Goal: Task Accomplishment & Management: Manage account settings

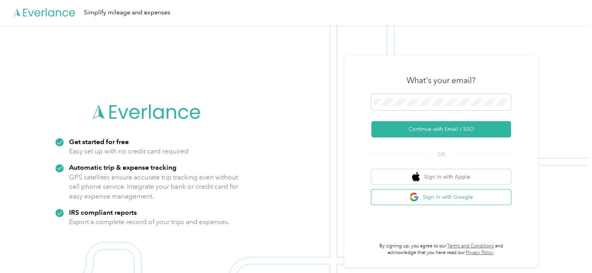
click at [447, 200] on button "Sign in with Google" at bounding box center [441, 196] width 140 height 15
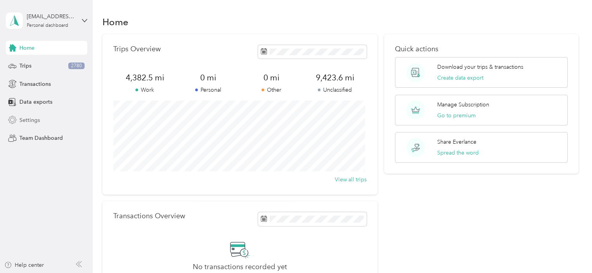
click at [36, 120] on span "Settings" at bounding box center [29, 120] width 21 height 8
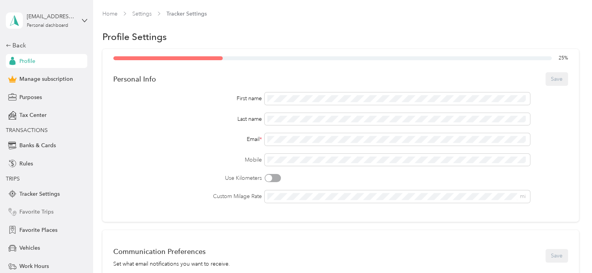
click at [31, 212] on span "Favorite Trips" at bounding box center [36, 212] width 34 height 8
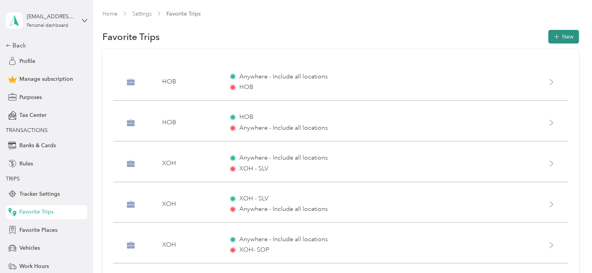
click at [552, 37] on icon "button" at bounding box center [556, 37] width 8 height 8
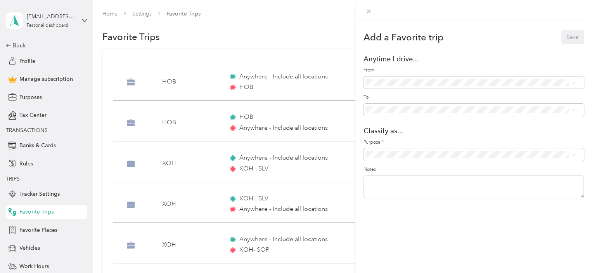
click at [394, 136] on span "CdV ([STREET_ADDRESS])" at bounding box center [418, 137] width 65 height 7
click at [388, 198] on li "CDV" at bounding box center [470, 196] width 215 height 14
click at [568, 38] on button "Save" at bounding box center [573, 37] width 23 height 14
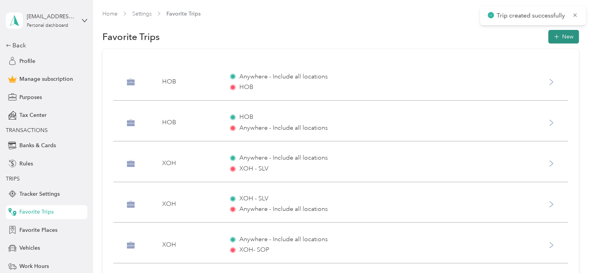
click at [560, 40] on button "New" at bounding box center [563, 37] width 31 height 14
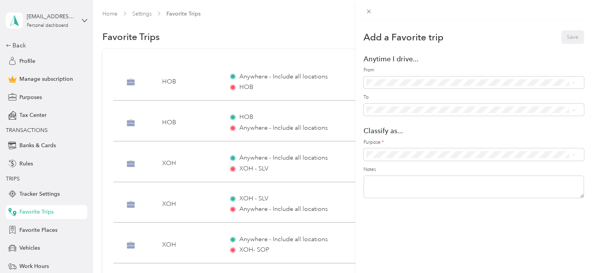
click at [399, 110] on span "CdV ([STREET_ADDRESS])" at bounding box center [418, 110] width 65 height 7
click at [397, 113] on span at bounding box center [474, 110] width 220 height 12
click at [384, 194] on span "CDV" at bounding box center [478, 195] width 190 height 8
click at [562, 37] on button "Save" at bounding box center [573, 37] width 23 height 14
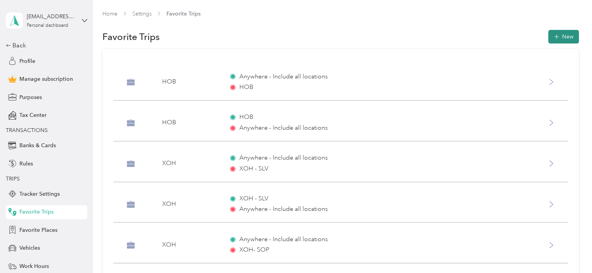
click at [564, 39] on button "New" at bounding box center [563, 37] width 31 height 14
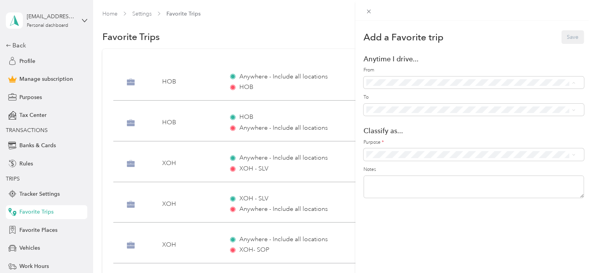
click at [324, 32] on div "Add a Favorite trip Save Anytime I drive... From To Classify as... Purpose * No…" at bounding box center [296, 136] width 592 height 273
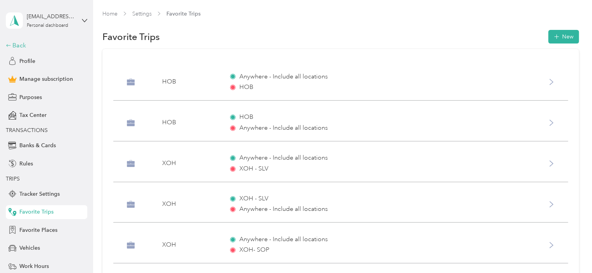
click at [17, 43] on div "Back" at bounding box center [45, 45] width 78 height 9
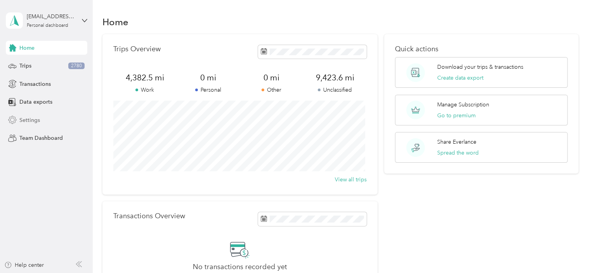
click at [25, 118] on span "Settings" at bounding box center [29, 120] width 21 height 8
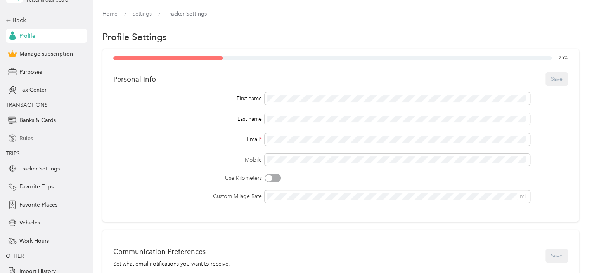
scroll to position [49, 0]
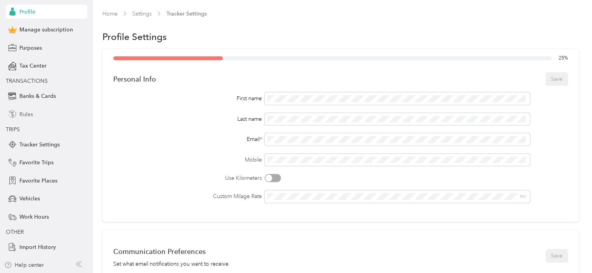
click at [38, 164] on span "Favorite Trips" at bounding box center [36, 162] width 34 height 8
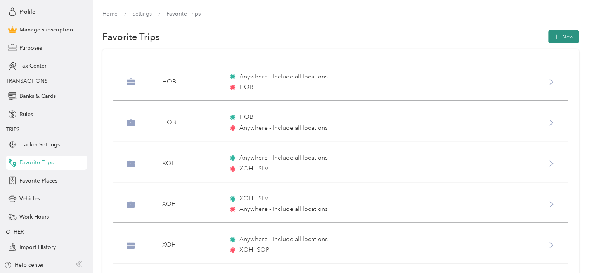
click at [564, 35] on button "New" at bounding box center [563, 37] width 31 height 14
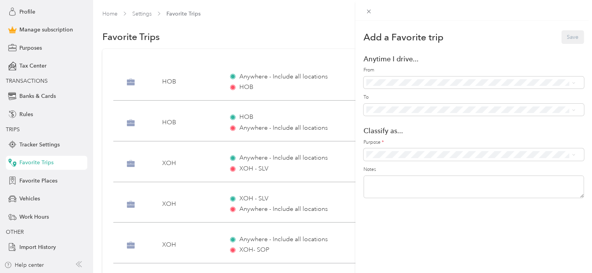
click at [395, 127] on div "JuJu ([STREET_ADDRESS][PERSON_NAME])" at bounding box center [479, 124] width 187 height 8
click at [395, 138] on span "GPO ([STREET_ADDRESS][PERSON_NAME])" at bounding box center [440, 137] width 109 height 7
click at [389, 183] on li "Personal" at bounding box center [470, 182] width 215 height 14
click at [566, 37] on button "Save" at bounding box center [573, 37] width 23 height 14
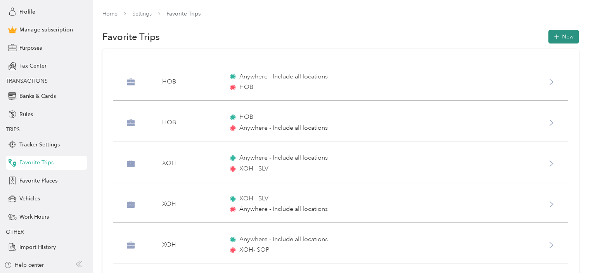
click at [557, 38] on icon "button" at bounding box center [556, 37] width 8 height 8
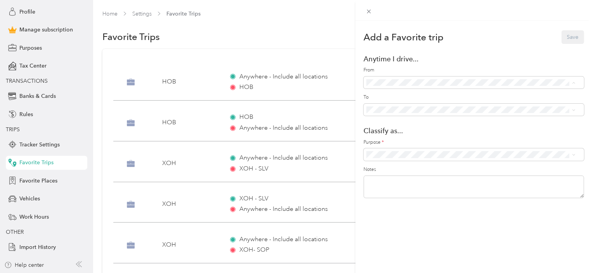
click at [402, 110] on span "GPO ([STREET_ADDRESS][PERSON_NAME])" at bounding box center [440, 110] width 109 height 7
click at [401, 153] on div "JuJu ([STREET_ADDRESS][PERSON_NAME])" at bounding box center [479, 151] width 187 height 8
click at [387, 182] on span "Personal" at bounding box center [478, 180] width 190 height 8
click at [562, 41] on button "Save" at bounding box center [573, 37] width 23 height 14
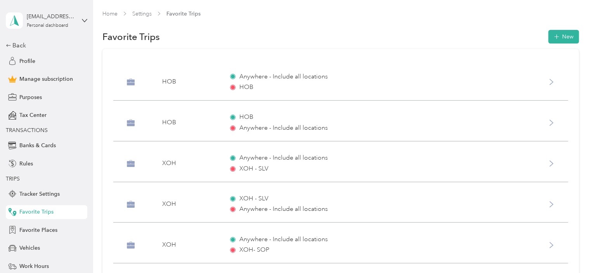
scroll to position [49, 0]
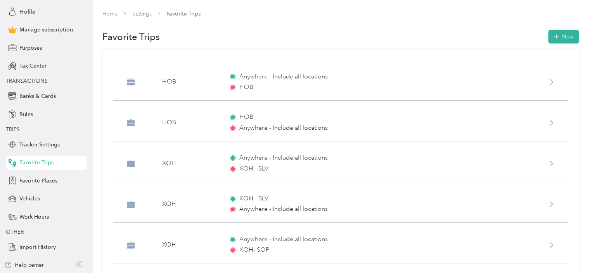
click at [113, 16] on link "Home" at bounding box center [109, 13] width 15 height 7
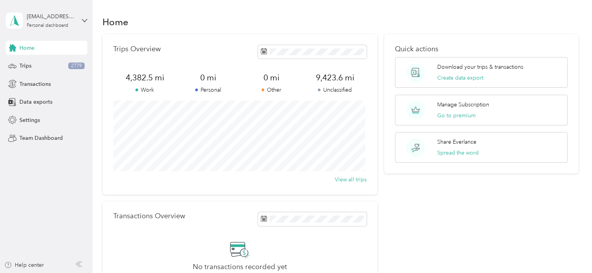
scroll to position [113, 0]
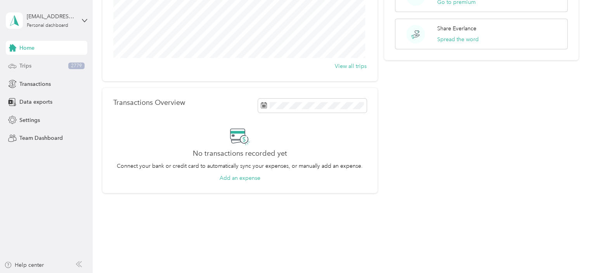
click at [20, 65] on span "Trips" at bounding box center [25, 66] width 12 height 8
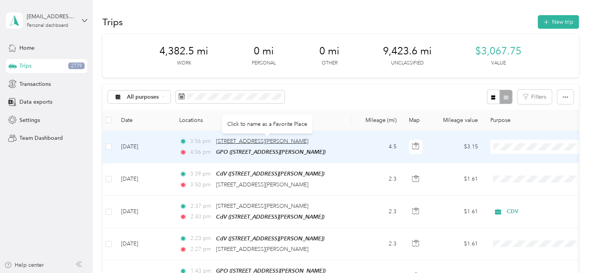
click at [227, 142] on span "[STREET_ADDRESS][PERSON_NAME]" at bounding box center [262, 141] width 92 height 7
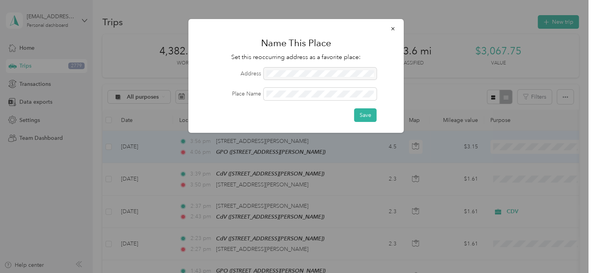
click at [280, 73] on div at bounding box center [320, 74] width 113 height 12
click at [329, 74] on div at bounding box center [320, 74] width 113 height 12
click at [359, 112] on button "Save" at bounding box center [365, 115] width 23 height 14
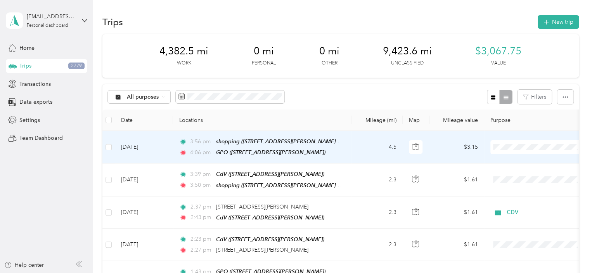
click at [522, 177] on span "Personal" at bounding box center [546, 174] width 72 height 8
click at [247, 142] on span "shopping ([STREET_ADDRESS][PERSON_NAME][US_STATE])" at bounding box center [290, 141] width 148 height 7
click at [257, 122] on button "Edit Place" at bounding box center [241, 123] width 44 height 14
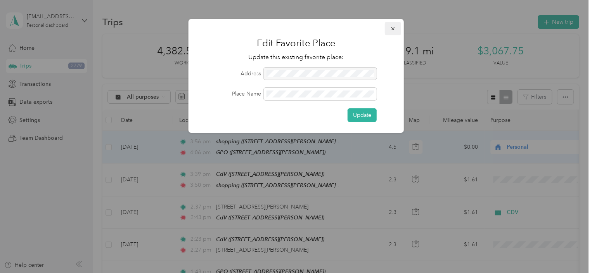
click at [393, 28] on icon "button" at bounding box center [392, 28] width 3 height 3
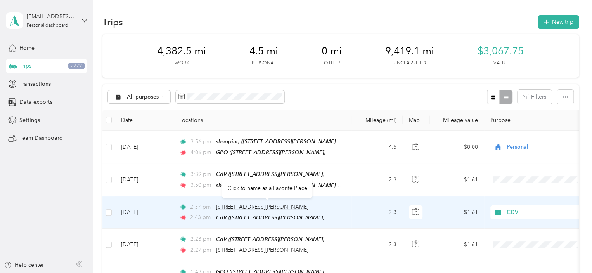
click at [242, 206] on span "[STREET_ADDRESS][PERSON_NAME]" at bounding box center [262, 206] width 92 height 7
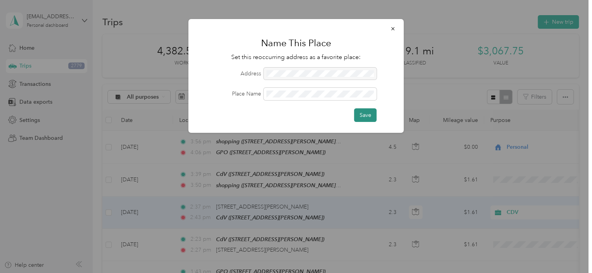
click at [366, 118] on button "Save" at bounding box center [365, 115] width 23 height 14
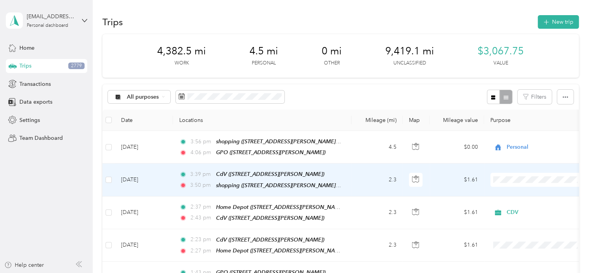
click at [513, 82] on span "Personal" at bounding box center [546, 82] width 72 height 8
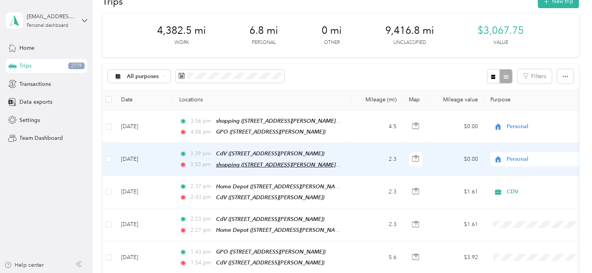
scroll to position [39, 0]
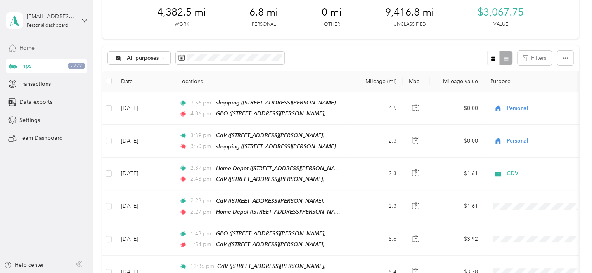
click at [21, 50] on span "Home" at bounding box center [26, 48] width 15 height 8
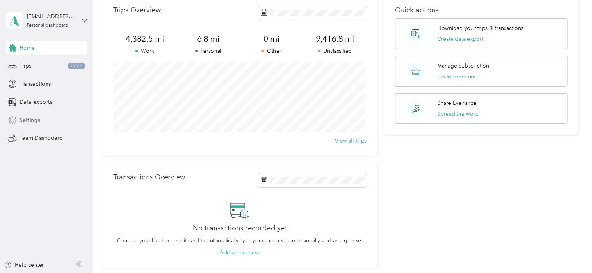
click at [35, 119] on span "Settings" at bounding box center [29, 120] width 21 height 8
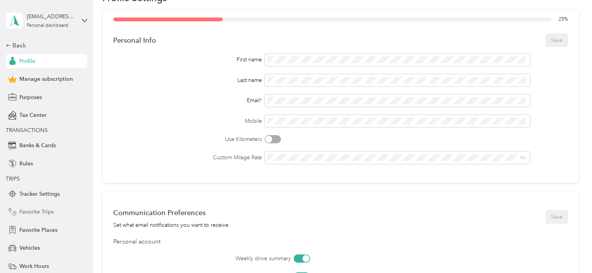
click at [20, 211] on span "Favorite Trips" at bounding box center [36, 212] width 34 height 8
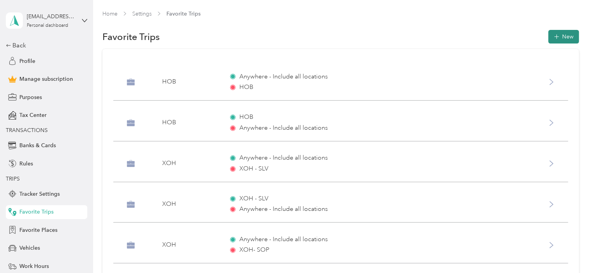
click at [553, 37] on icon "button" at bounding box center [556, 37] width 8 height 8
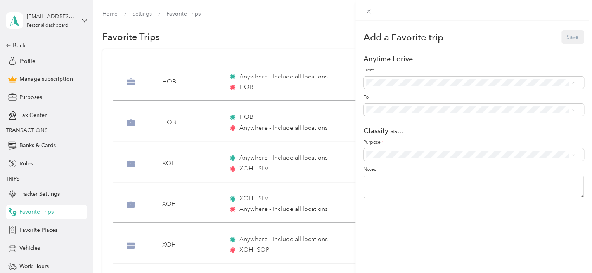
click at [400, 110] on span "Home Depot ([STREET_ADDRESS][PERSON_NAME][PERSON_NAME])" at bounding box center [472, 110] width 173 height 7
click at [394, 167] on span "Work" at bounding box center [478, 167] width 190 height 8
click at [565, 37] on button "Save" at bounding box center [573, 37] width 23 height 14
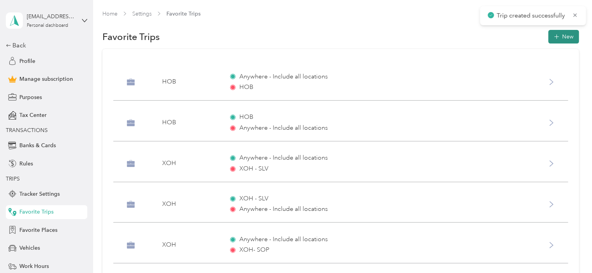
click at [564, 38] on button "New" at bounding box center [563, 37] width 31 height 14
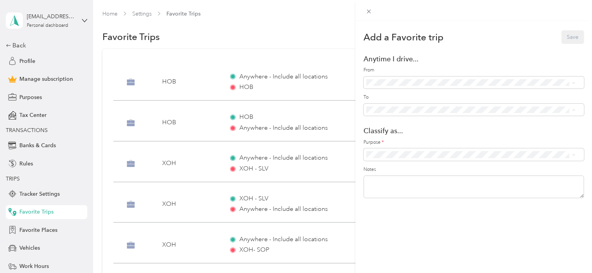
click at [402, 138] on span "Home Depot ([STREET_ADDRESS][PERSON_NAME][PERSON_NAME])" at bounding box center [472, 137] width 173 height 7
click at [391, 167] on span "Work" at bounding box center [478, 168] width 190 height 8
click at [565, 37] on button "Save" at bounding box center [573, 37] width 23 height 14
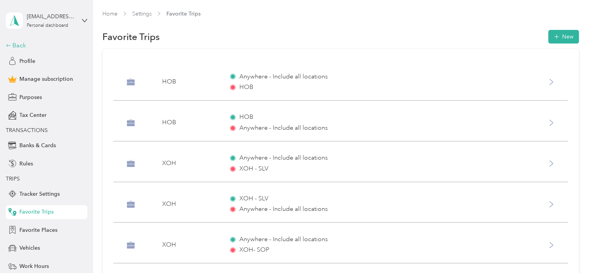
click at [17, 42] on div "Back" at bounding box center [45, 45] width 78 height 9
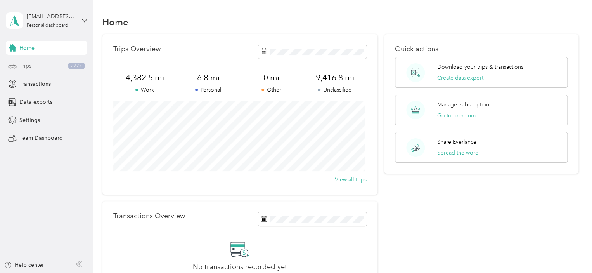
click at [24, 67] on span "Trips" at bounding box center [25, 66] width 12 height 8
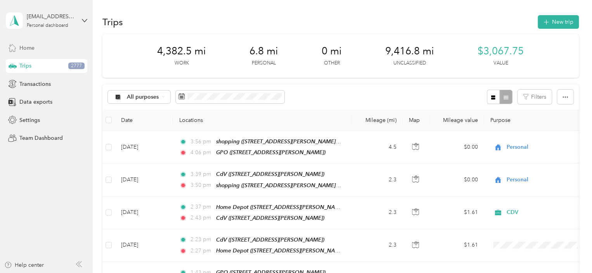
click at [22, 51] on span "Home" at bounding box center [26, 48] width 15 height 8
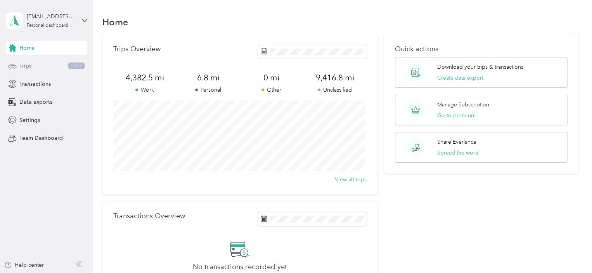
click at [25, 65] on span "Trips" at bounding box center [25, 66] width 12 height 8
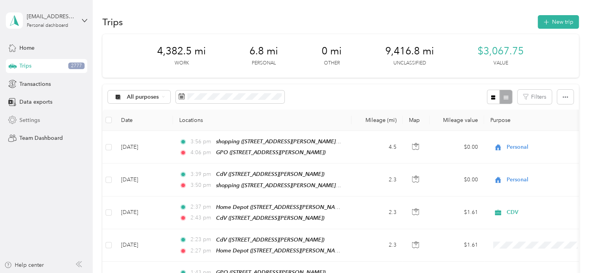
click at [26, 122] on span "Settings" at bounding box center [29, 120] width 21 height 8
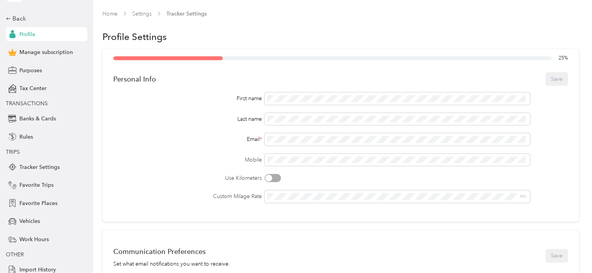
scroll to position [49, 0]
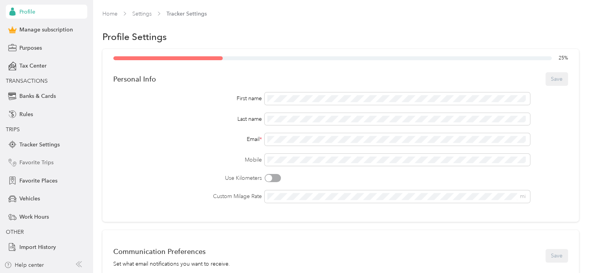
click at [26, 164] on span "Favorite Trips" at bounding box center [36, 162] width 34 height 8
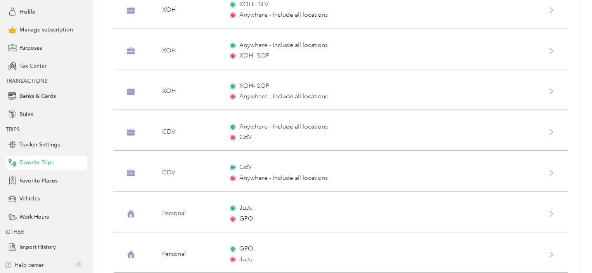
scroll to position [272, 0]
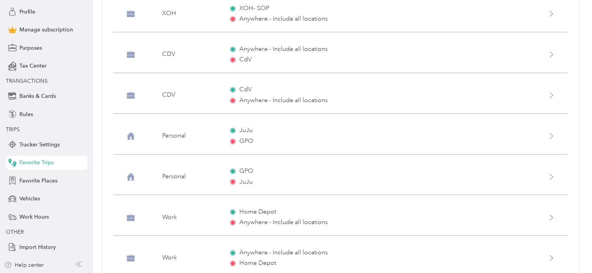
click at [283, 57] on div "Anywhere - Include all locations CdV" at bounding box center [374, 55] width 289 height 20
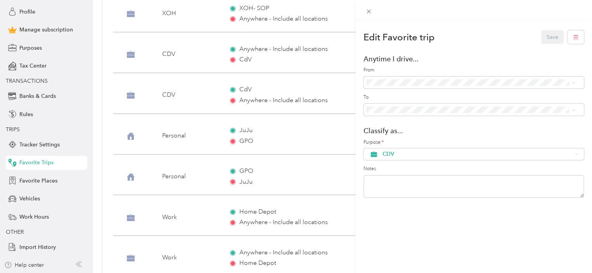
click at [269, 92] on div "Edit Favorite trip Save Anytime I drive... From To Classify as... Purpose * CDV…" at bounding box center [296, 136] width 592 height 273
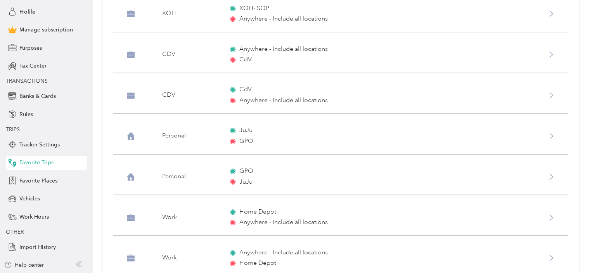
click at [264, 97] on span "Anywhere - Include all locations" at bounding box center [283, 100] width 88 height 9
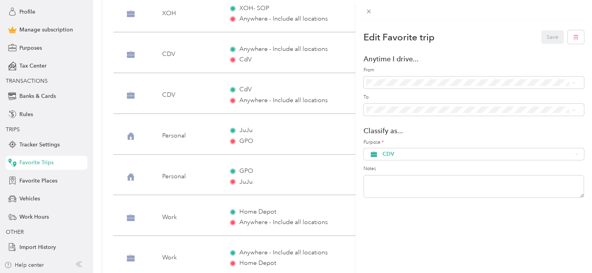
click at [265, 221] on div "Edit Favorite trip Save Anytime I drive... From To Classify as... Purpose * CDV…" at bounding box center [296, 136] width 592 height 273
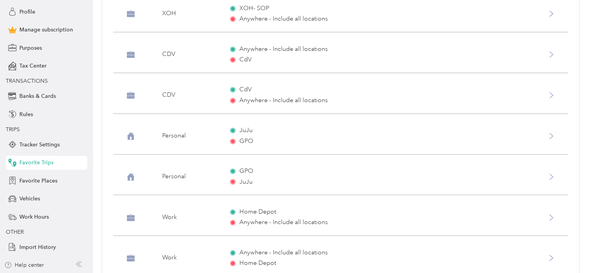
click at [267, 220] on span "Anywhere - Include all locations" at bounding box center [283, 222] width 88 height 9
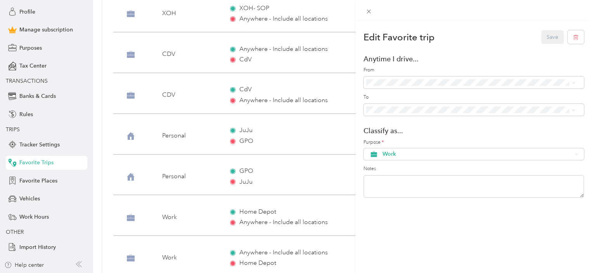
click at [258, 253] on div "Edit Favorite trip Save Anytime I drive... From To Classify as... Purpose * Wor…" at bounding box center [296, 136] width 592 height 273
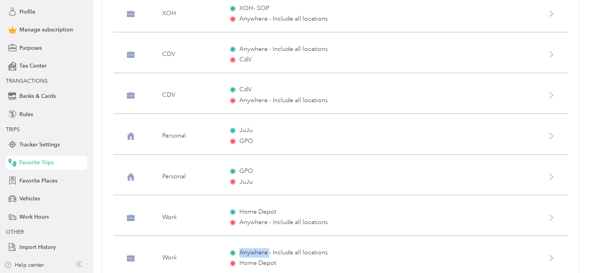
click at [258, 253] on span "Anywhere - Include all locations" at bounding box center [283, 252] width 88 height 9
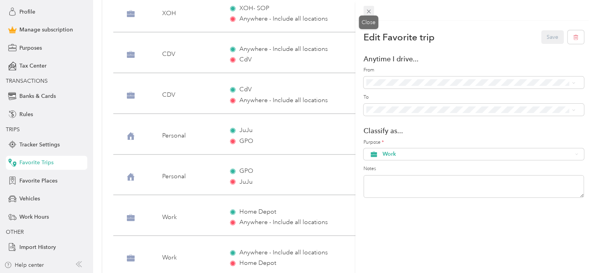
click at [368, 10] on icon at bounding box center [369, 11] width 7 height 7
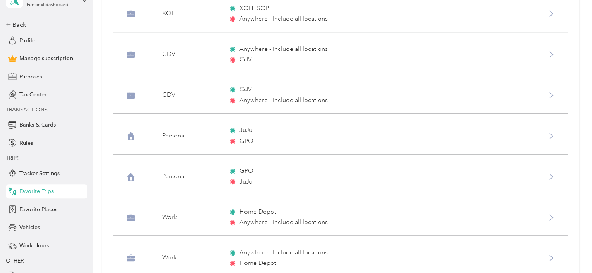
scroll to position [0, 0]
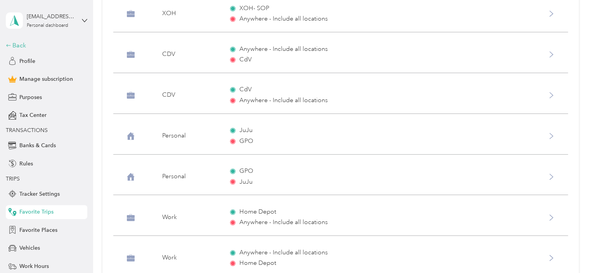
click at [14, 49] on div "Back" at bounding box center [45, 45] width 78 height 9
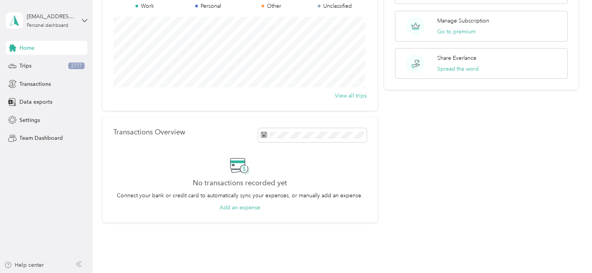
scroll to position [113, 0]
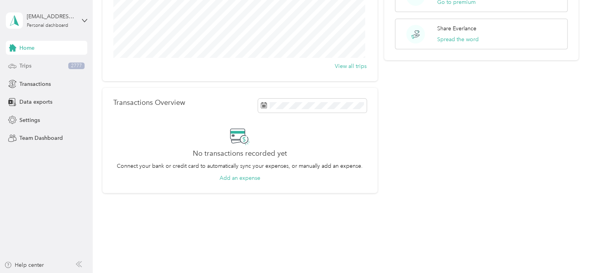
click at [26, 64] on span "Trips" at bounding box center [25, 66] width 12 height 8
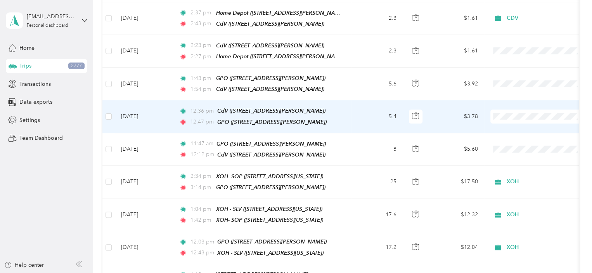
scroll to position [116, 0]
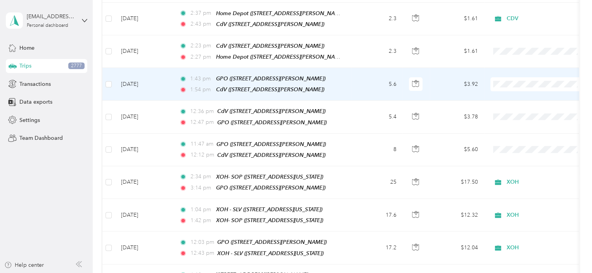
scroll to position [194, 0]
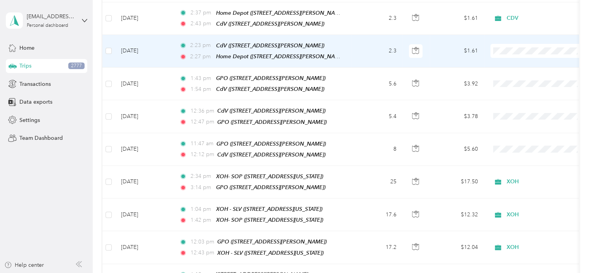
click at [499, 52] on span at bounding box center [539, 51] width 96 height 14
click at [516, 63] on span "Work" at bounding box center [546, 62] width 72 height 8
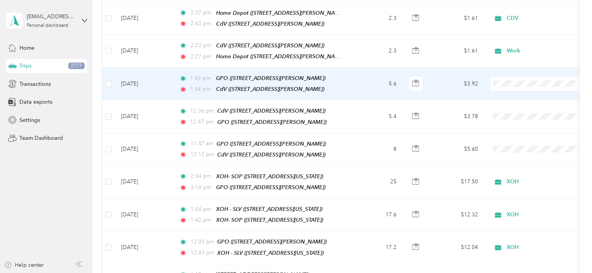
click at [519, 92] on span "Work" at bounding box center [546, 94] width 72 height 8
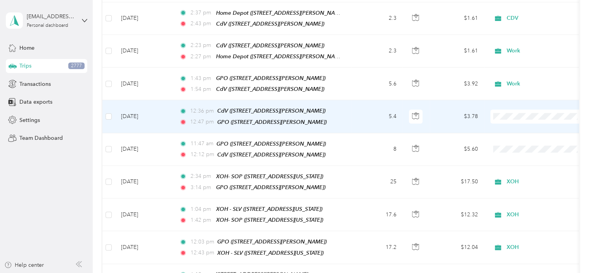
click at [514, 128] on li "Work" at bounding box center [539, 126] width 96 height 14
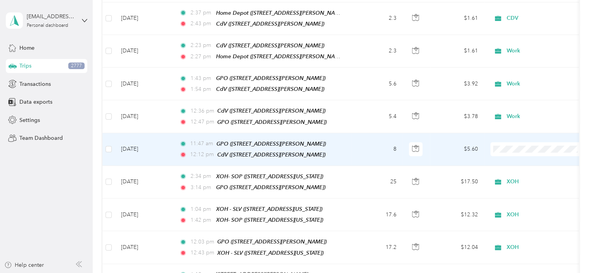
click at [515, 159] on span "Work" at bounding box center [546, 158] width 72 height 8
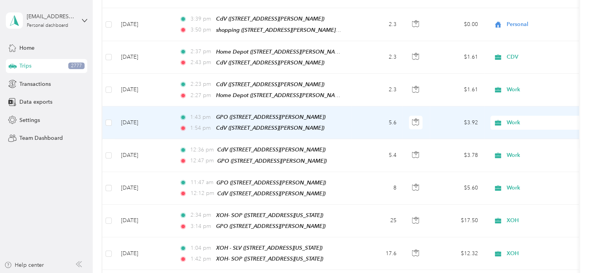
scroll to position [0, 0]
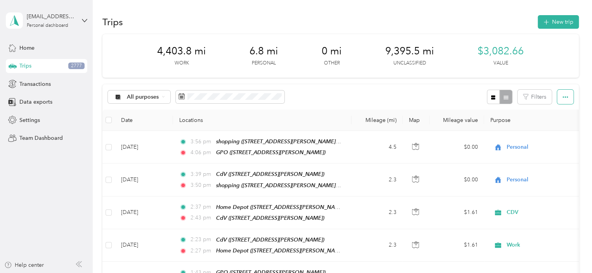
click at [567, 98] on button "button" at bounding box center [565, 97] width 16 height 14
click at [26, 122] on span "Settings" at bounding box center [29, 120] width 21 height 8
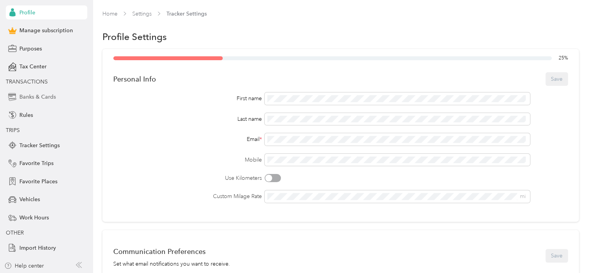
scroll to position [49, 0]
click at [19, 116] on span "Rules" at bounding box center [26, 114] width 14 height 8
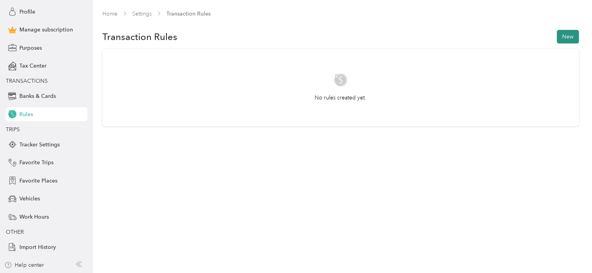
click at [572, 40] on button "New" at bounding box center [568, 37] width 22 height 14
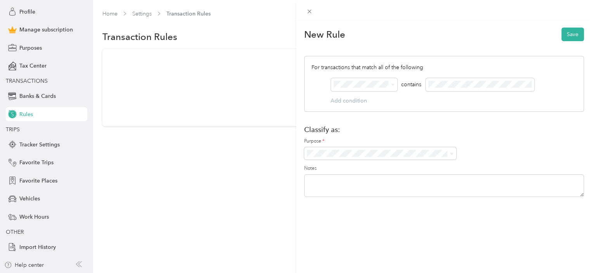
click at [24, 51] on div "New Rule Save For transactions that match all of the following AND contains Add…" at bounding box center [296, 136] width 592 height 273
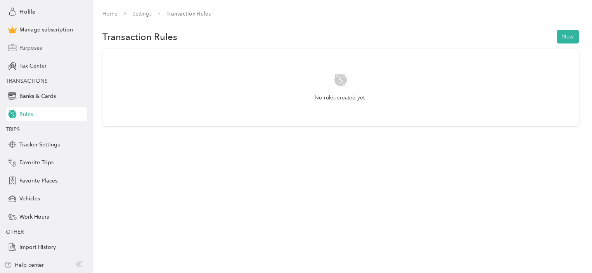
click at [19, 49] on span "Purposes" at bounding box center [30, 48] width 23 height 8
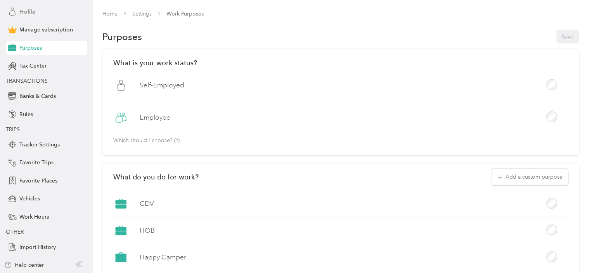
click at [22, 13] on span "Profile" at bounding box center [27, 12] width 16 height 8
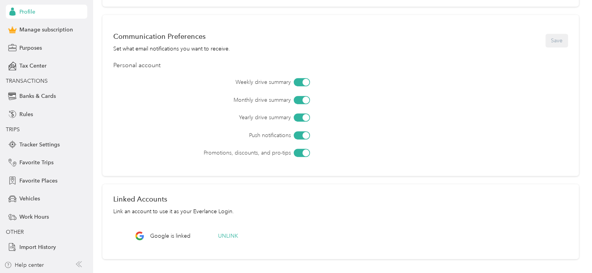
scroll to position [155, 0]
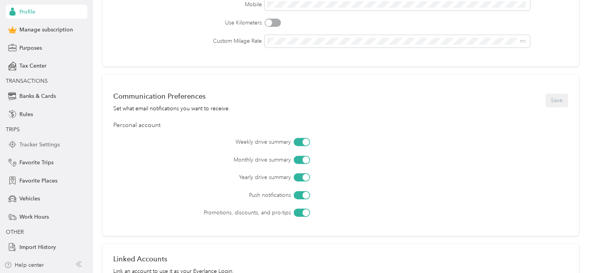
click at [44, 143] on span "Tracker Settings" at bounding box center [39, 144] width 40 height 8
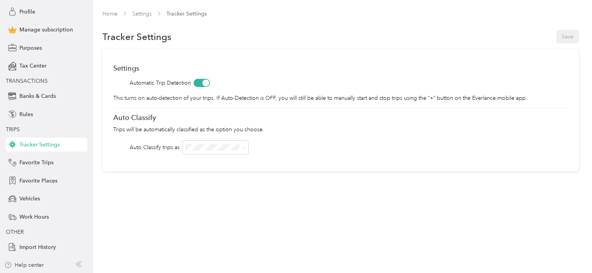
click at [169, 123] on div "Settings Automatic Trip Detection This turns on auto-detection of your trips. I…" at bounding box center [340, 110] width 477 height 123
click at [187, 110] on div "Settings Automatic Trip Detection This turns on auto-detection of your trips. I…" at bounding box center [340, 110] width 477 height 123
click at [106, 13] on link "Home" at bounding box center [109, 13] width 15 height 7
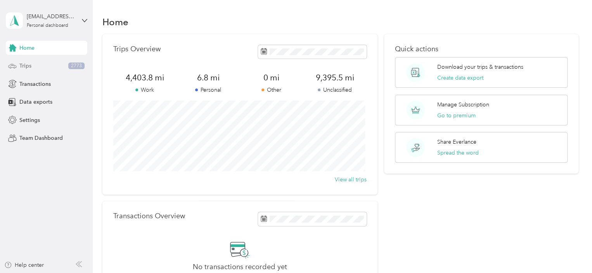
click at [27, 67] on span "Trips" at bounding box center [25, 66] width 12 height 8
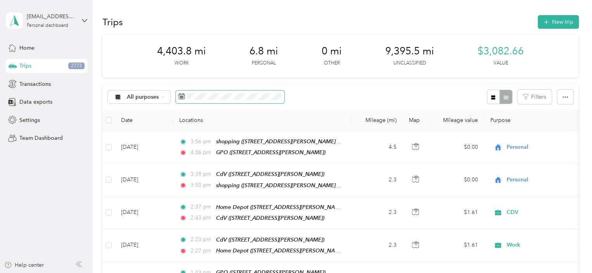
click at [183, 97] on icon at bounding box center [182, 96] width 6 height 6
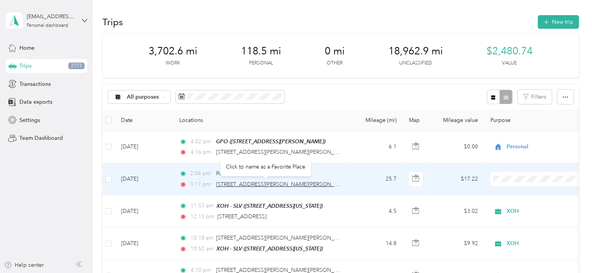
click at [271, 186] on span "804 S McKenzie St, Foley, AL 36535, USA" at bounding box center [283, 184] width 135 height 7
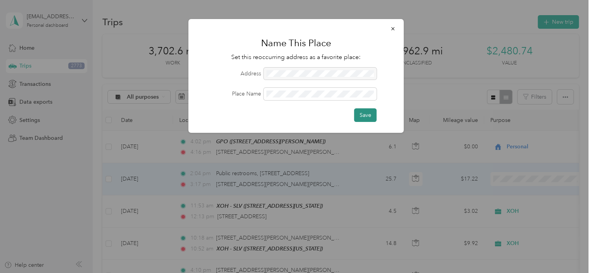
click at [358, 114] on button "Save" at bounding box center [365, 115] width 23 height 14
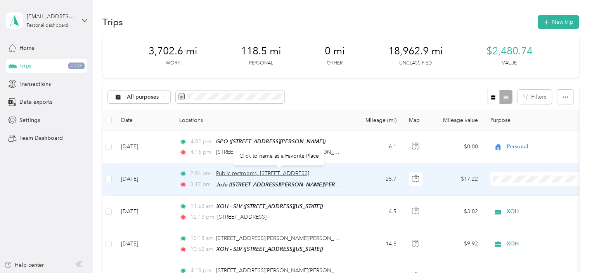
click at [296, 174] on span "Public restrooms, 20110 AL-135, Gulf Shores, AL 36542, USA" at bounding box center [262, 173] width 93 height 7
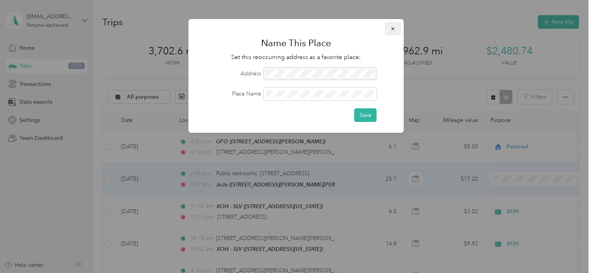
click at [390, 28] on icon "button" at bounding box center [392, 28] width 5 height 5
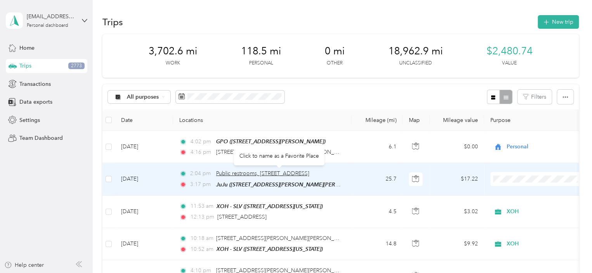
click at [240, 176] on span "Public restrooms, 20110 AL-135, Gulf Shores, AL 36542, USA" at bounding box center [262, 173] width 93 height 7
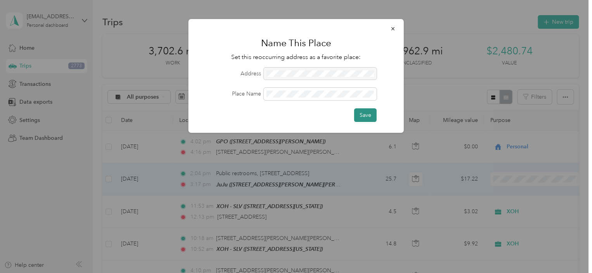
click at [363, 121] on button "Save" at bounding box center [365, 115] width 23 height 14
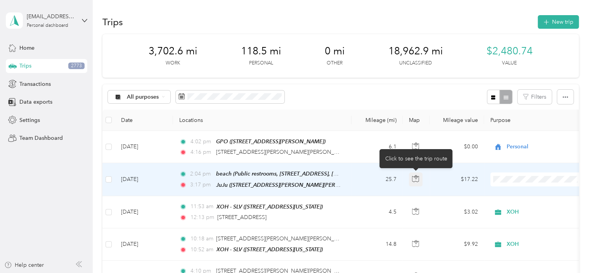
click at [418, 175] on icon "button" at bounding box center [415, 178] width 7 height 7
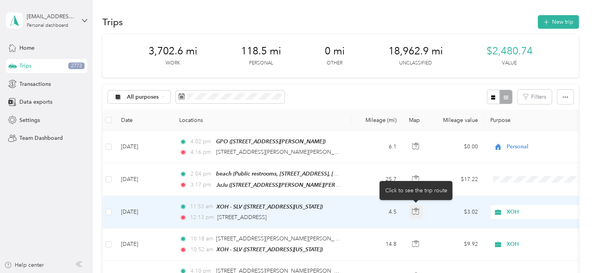
click at [417, 210] on icon "button" at bounding box center [415, 211] width 7 height 7
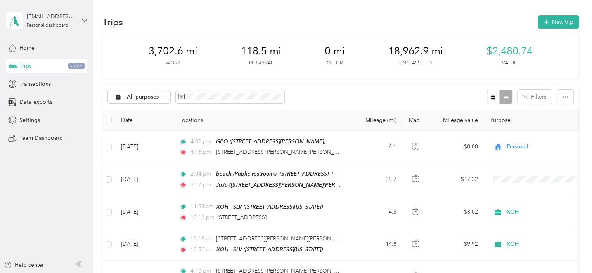
click at [443, 93] on div "All purposes Filters" at bounding box center [340, 96] width 477 height 25
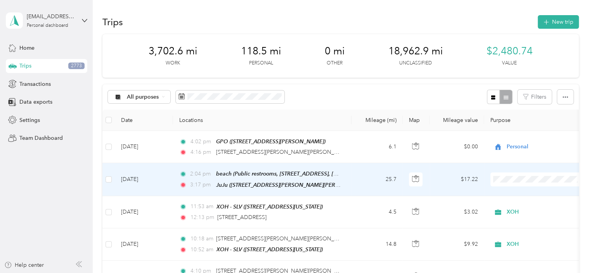
click at [519, 69] on span "Work" at bounding box center [546, 68] width 72 height 8
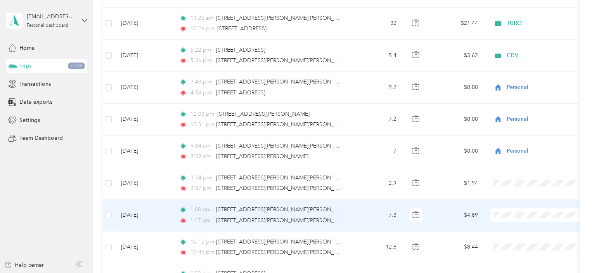
scroll to position [388, 0]
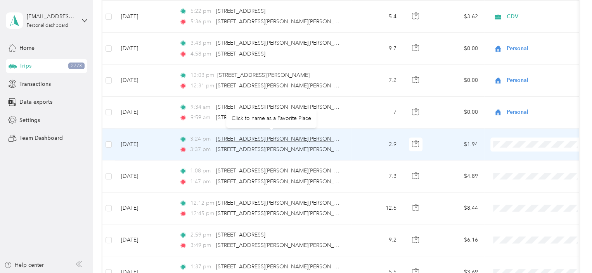
click at [279, 136] on span "6040 Stan Mahoney Ln, Foley, AL 36535, USA" at bounding box center [283, 138] width 135 height 7
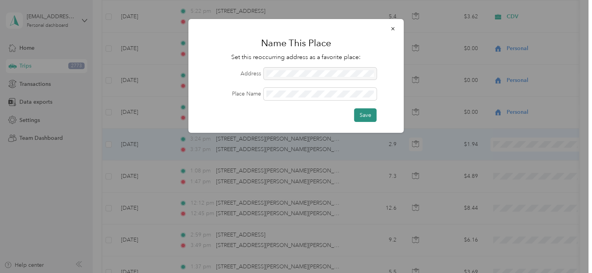
click at [368, 115] on button "Save" at bounding box center [365, 115] width 23 height 14
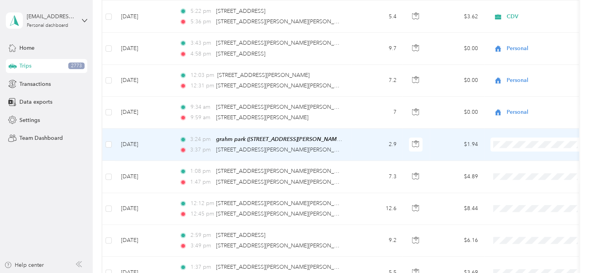
click at [517, 168] on span "Personal" at bounding box center [546, 169] width 72 height 8
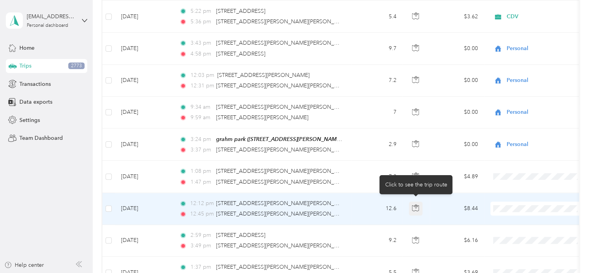
click at [418, 204] on icon "button" at bounding box center [415, 207] width 7 height 7
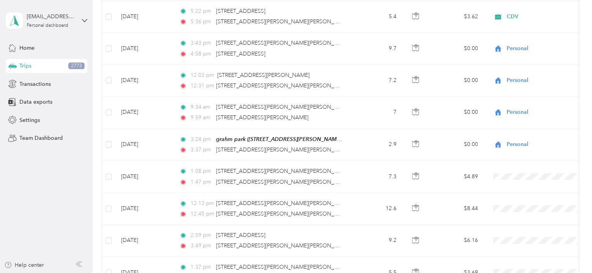
click at [59, 161] on aside "danowens82@gmail.com Personal dashboard Home Trips 2773 Transactions Data expor…" at bounding box center [46, 136] width 93 height 273
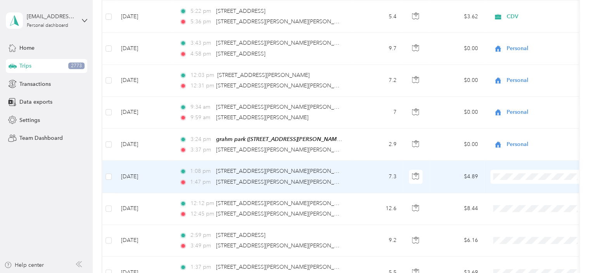
click at [529, 73] on span "Personal" at bounding box center [546, 76] width 72 height 8
click at [506, 175] on span "Personal" at bounding box center [535, 176] width 85 height 9
click at [524, 78] on span "Personal" at bounding box center [541, 76] width 63 height 8
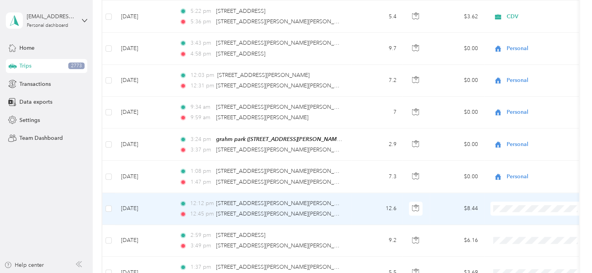
click at [509, 110] on span "Personal" at bounding box center [538, 108] width 85 height 8
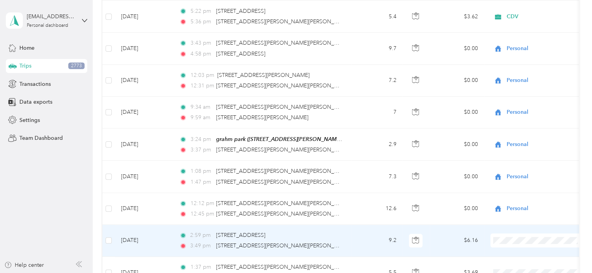
click at [506, 123] on span "Work" at bounding box center [538, 125] width 85 height 8
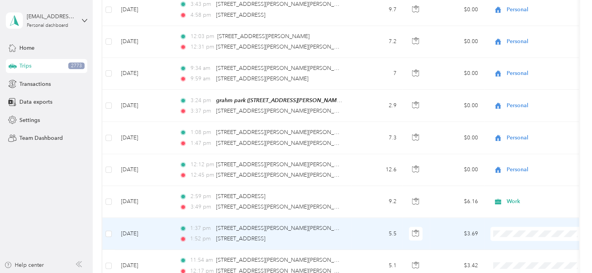
click at [506, 233] on span at bounding box center [539, 234] width 96 height 14
click at [515, 149] on li "CDV" at bounding box center [539, 147] width 96 height 14
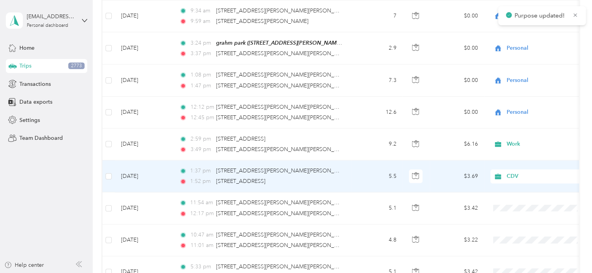
scroll to position [505, 0]
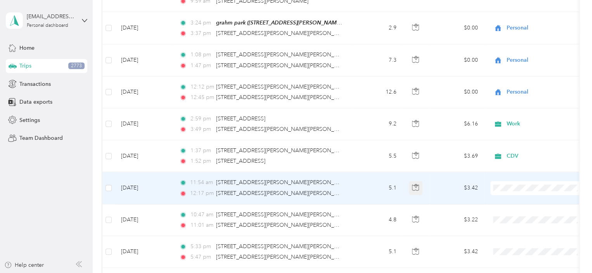
click at [415, 184] on icon "button" at bounding box center [415, 187] width 7 height 7
click at [230, 179] on span "[STREET_ADDRESS][PERSON_NAME][PERSON_NAME]" at bounding box center [283, 182] width 135 height 7
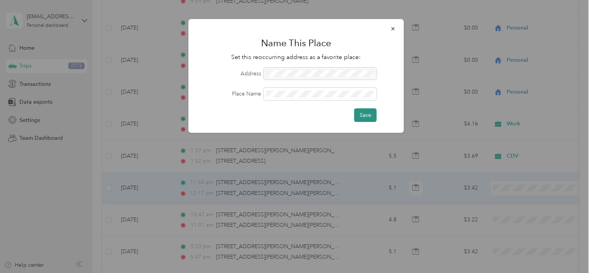
click at [370, 121] on button "Save" at bounding box center [365, 115] width 23 height 14
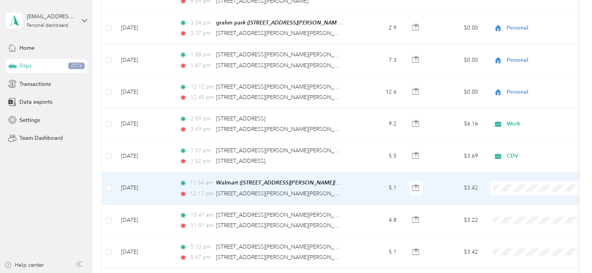
click at [517, 85] on span "Personal" at bounding box center [546, 87] width 72 height 8
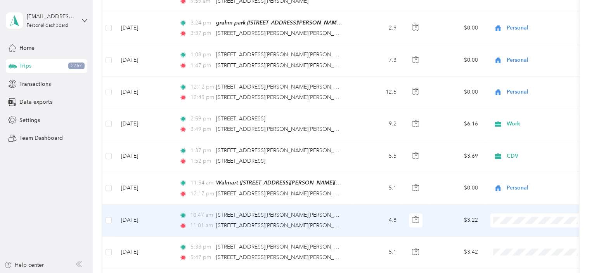
click at [507, 116] on span "Personal" at bounding box center [538, 118] width 85 height 8
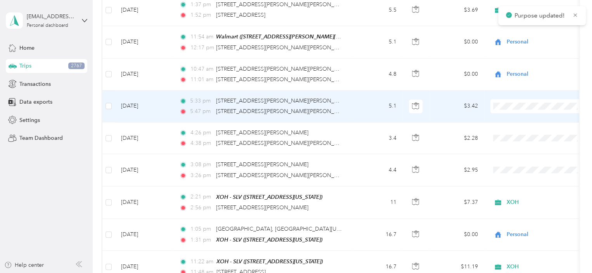
scroll to position [660, 0]
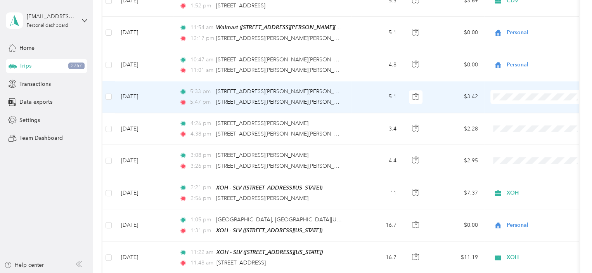
click at [508, 124] on ol "Work Personal CDV HOB Happy Camper Cabin in the City XOH GPO TURO Uber Other Ch…" at bounding box center [539, 153] width 96 height 109
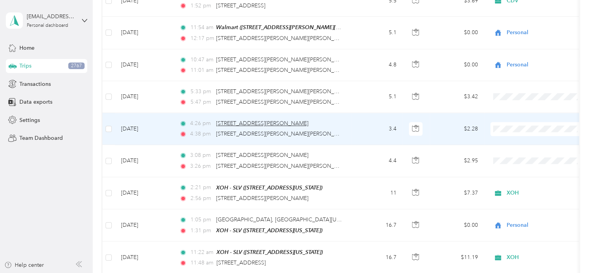
click at [222, 120] on span "1801 N McKenzie St, Foley, AL 36535, USA" at bounding box center [262, 123] width 92 height 7
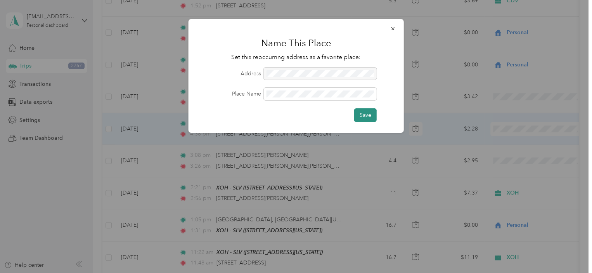
click at [368, 114] on button "Save" at bounding box center [365, 115] width 23 height 14
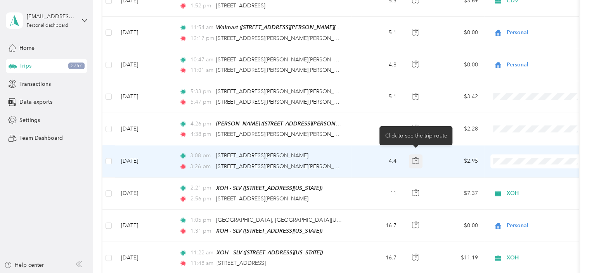
click at [416, 157] on icon "button" at bounding box center [415, 160] width 7 height 7
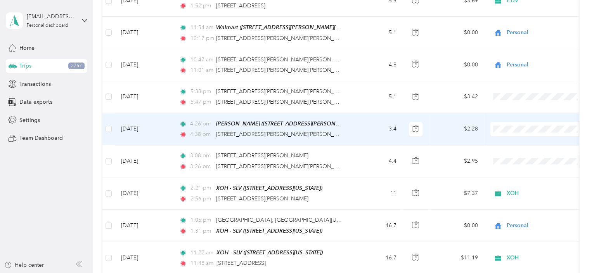
click at [566, 113] on td at bounding box center [538, 129] width 109 height 32
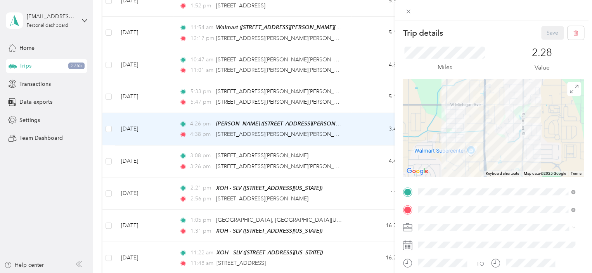
drag, startPoint x: 487, startPoint y: 142, endPoint x: 469, endPoint y: 87, distance: 58.2
click at [469, 88] on div at bounding box center [493, 127] width 181 height 97
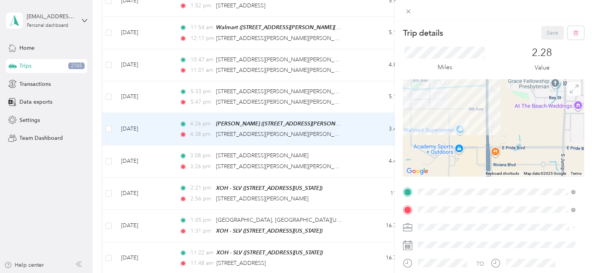
click at [570, 88] on icon at bounding box center [574, 89] width 9 height 9
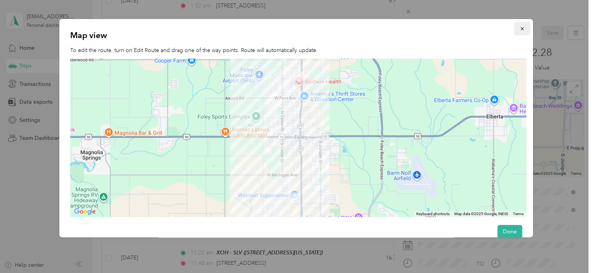
click at [519, 28] on icon "button" at bounding box center [521, 28] width 5 height 5
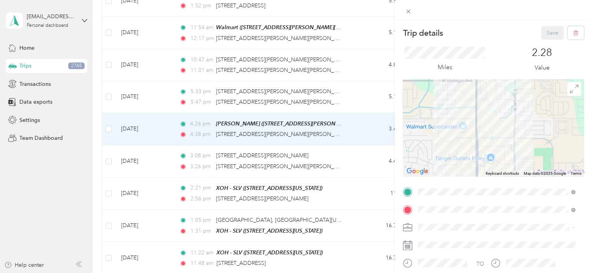
click at [407, 13] on icon at bounding box center [408, 11] width 7 height 7
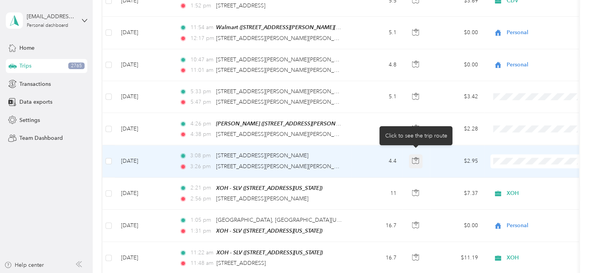
click at [418, 157] on icon "button" at bounding box center [415, 160] width 7 height 7
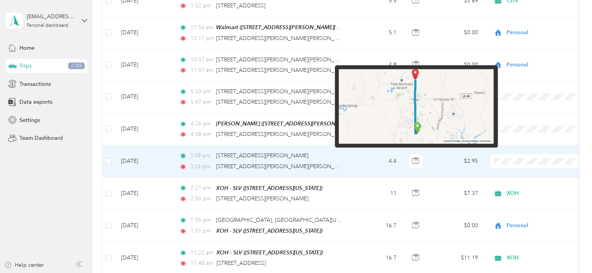
click at [411, 111] on img at bounding box center [416, 106] width 155 height 75
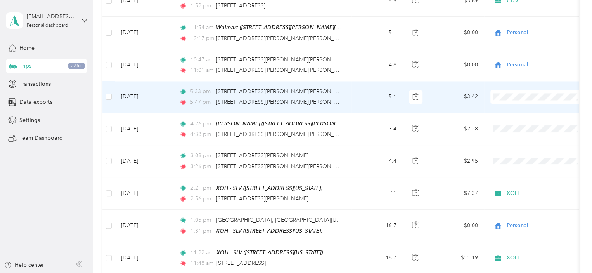
click at [556, 81] on td at bounding box center [538, 97] width 109 height 32
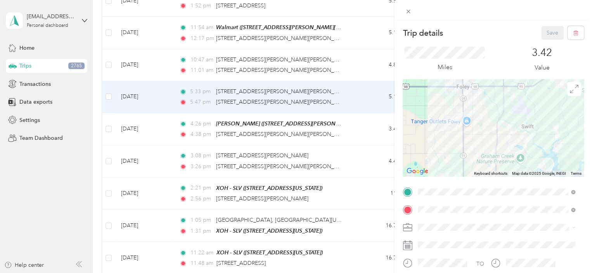
click at [244, 152] on div "Trip details Save This trip cannot be edited because it is either under review,…" at bounding box center [296, 136] width 592 height 273
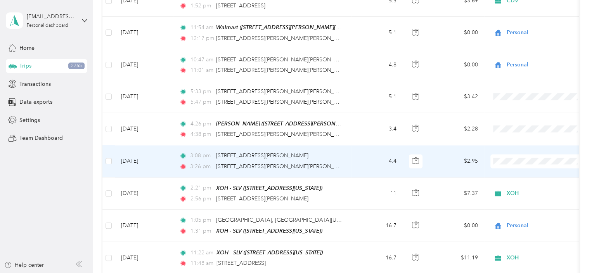
click at [508, 159] on span at bounding box center [539, 161] width 96 height 14
click at [517, 182] on span "Personal" at bounding box center [546, 183] width 72 height 8
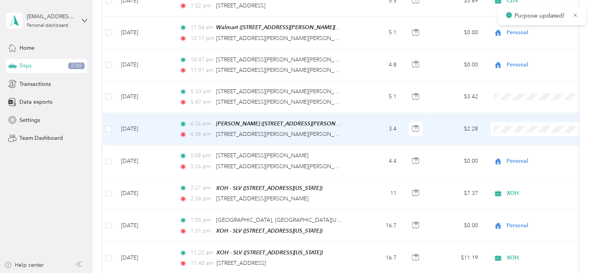
click at [492, 122] on span at bounding box center [539, 129] width 96 height 14
click at [520, 149] on span "Personal" at bounding box center [546, 151] width 72 height 8
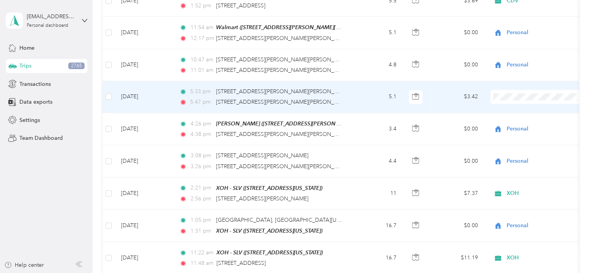
click at [524, 123] on li "Personal" at bounding box center [539, 119] width 96 height 14
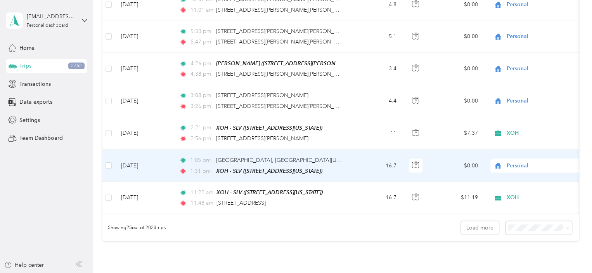
scroll to position [737, 0]
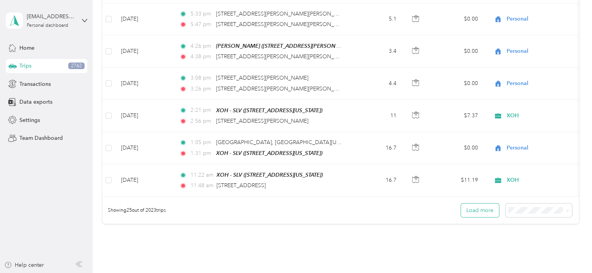
click at [491, 214] on button "Load more" at bounding box center [480, 210] width 38 height 14
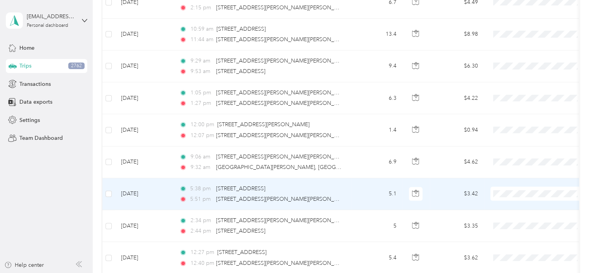
scroll to position [1126, 0]
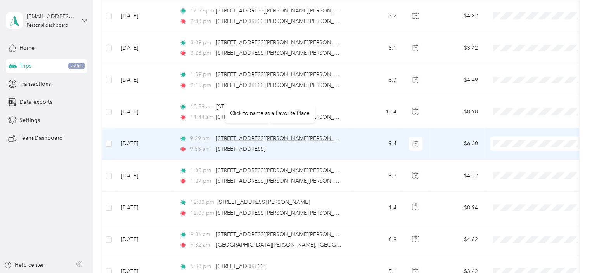
click at [284, 135] on span "[STREET_ADDRESS][PERSON_NAME][PERSON_NAME]" at bounding box center [283, 138] width 135 height 7
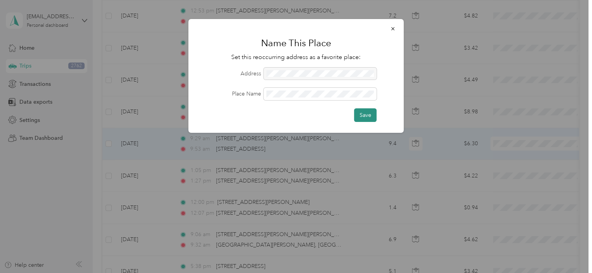
click at [362, 111] on button "Save" at bounding box center [365, 115] width 23 height 14
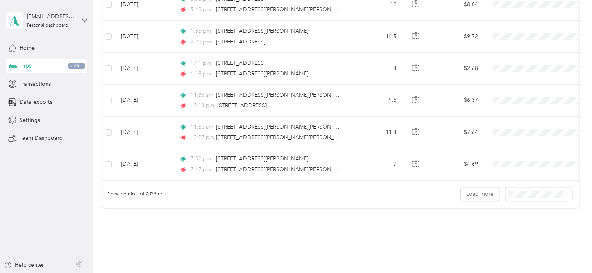
scroll to position [1590, 0]
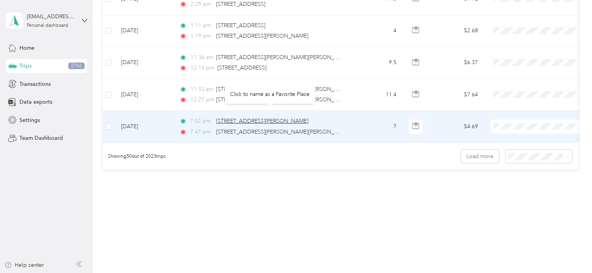
click at [277, 118] on span "212 W Jessamine Ave, Foley, AL 36535, USA" at bounding box center [262, 121] width 92 height 7
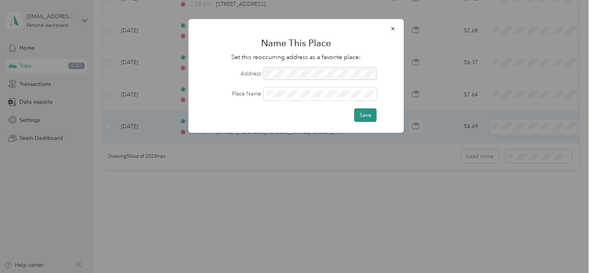
click at [367, 114] on button "Save" at bounding box center [365, 115] width 23 height 14
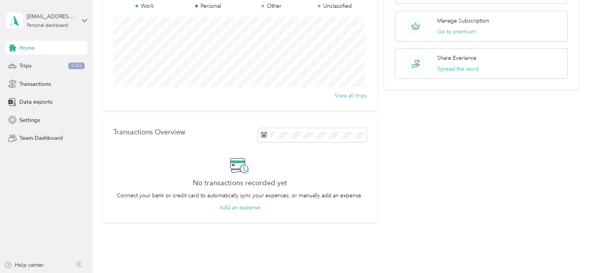
scroll to position [113, 0]
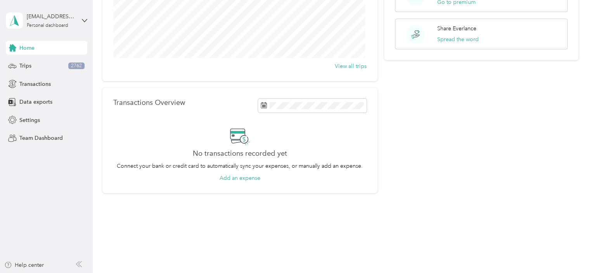
click at [24, 50] on span "Home" at bounding box center [26, 48] width 15 height 8
click at [28, 120] on span "Settings" at bounding box center [29, 120] width 21 height 8
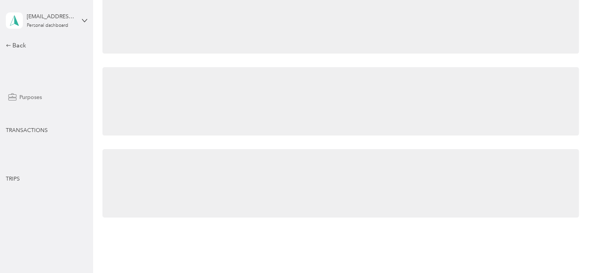
scroll to position [288, 0]
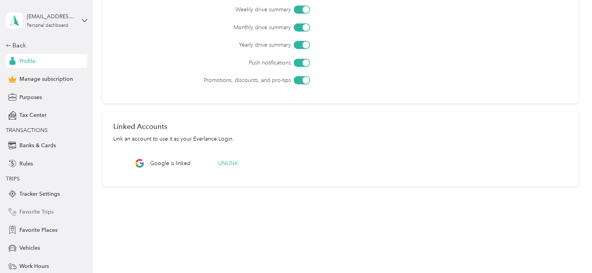
click at [23, 212] on span "Favorite Trips" at bounding box center [36, 212] width 34 height 8
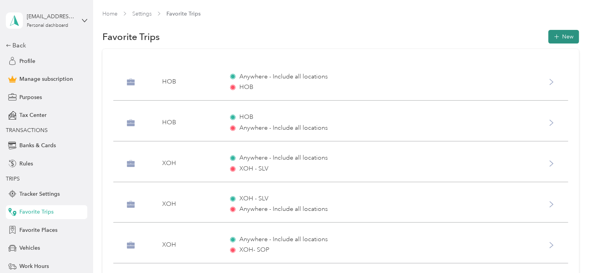
click at [564, 35] on button "New" at bounding box center [563, 37] width 31 height 14
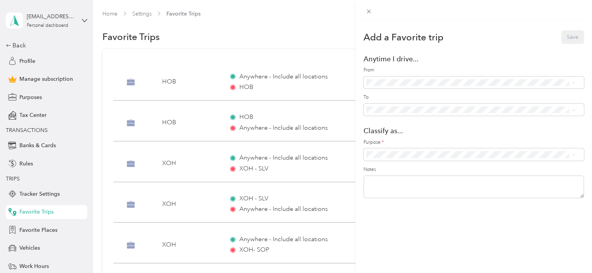
click at [407, 112] on span "FBC (212 W Jessamine Ave, Foley, AL 36535, USA)" at bounding box center [440, 110] width 108 height 7
click at [418, 151] on span "GPO (9754 Clarke Ridge Rd, Foley, AL 36535, USA)" at bounding box center [462, 150] width 152 height 7
click at [396, 180] on span "Personal" at bounding box center [478, 182] width 190 height 8
click at [563, 37] on button "Save" at bounding box center [573, 37] width 23 height 14
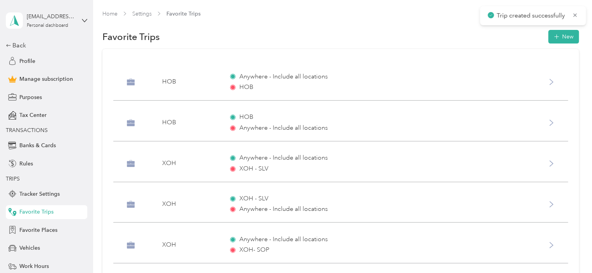
click at [562, 37] on button "New" at bounding box center [563, 37] width 31 height 14
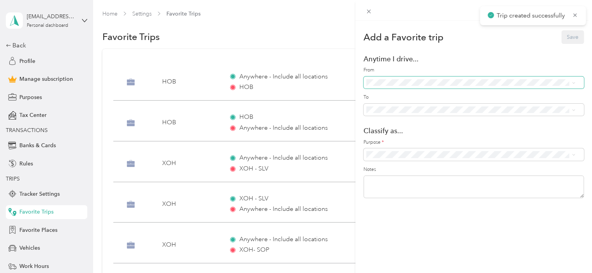
click at [402, 88] on span at bounding box center [474, 82] width 220 height 12
click at [396, 124] on span "GPO (9754 Clarke Ridge Rd, Foley, AL 36535, USA)" at bounding box center [462, 123] width 152 height 7
click at [401, 138] on div "FBC (212 W Jessamine Ave, Foley, AL 36535, USA)" at bounding box center [479, 136] width 187 height 8
click at [394, 182] on span "Personal" at bounding box center [478, 180] width 190 height 8
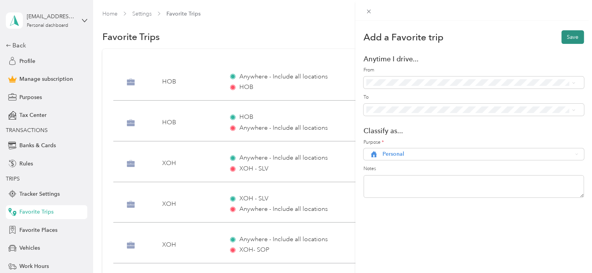
click at [577, 43] on button "Save" at bounding box center [573, 37] width 23 height 14
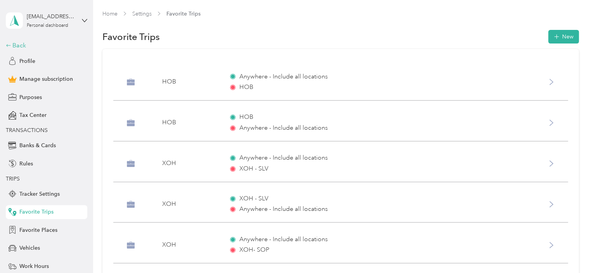
click at [10, 49] on div "Back" at bounding box center [45, 45] width 78 height 9
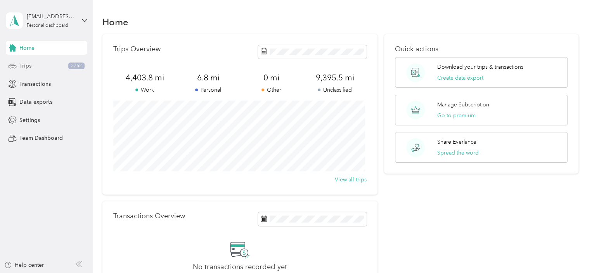
click at [23, 69] on span "Trips" at bounding box center [25, 66] width 12 height 8
